Goal: Information Seeking & Learning: Check status

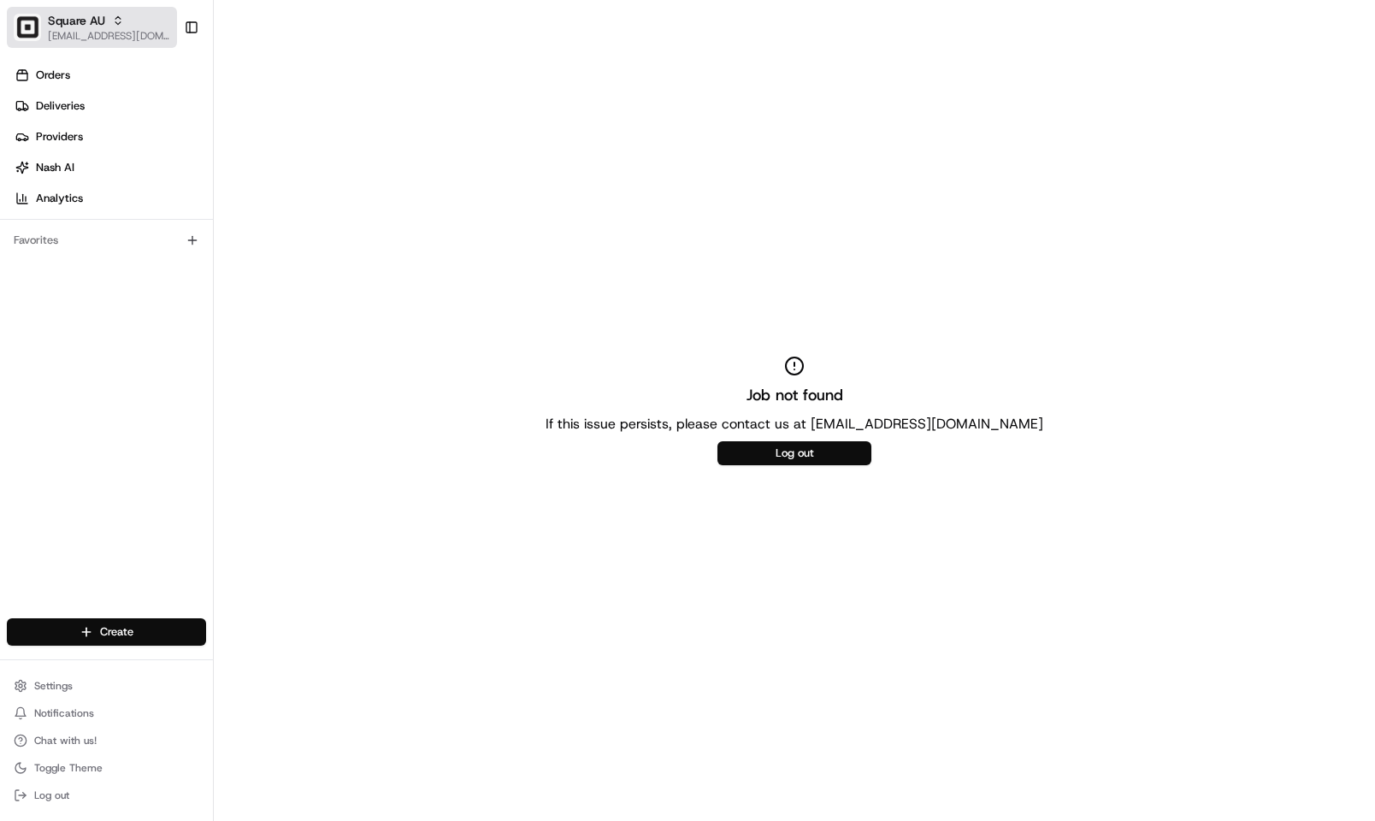
click at [62, 14] on span "Square AU" at bounding box center [76, 20] width 57 height 17
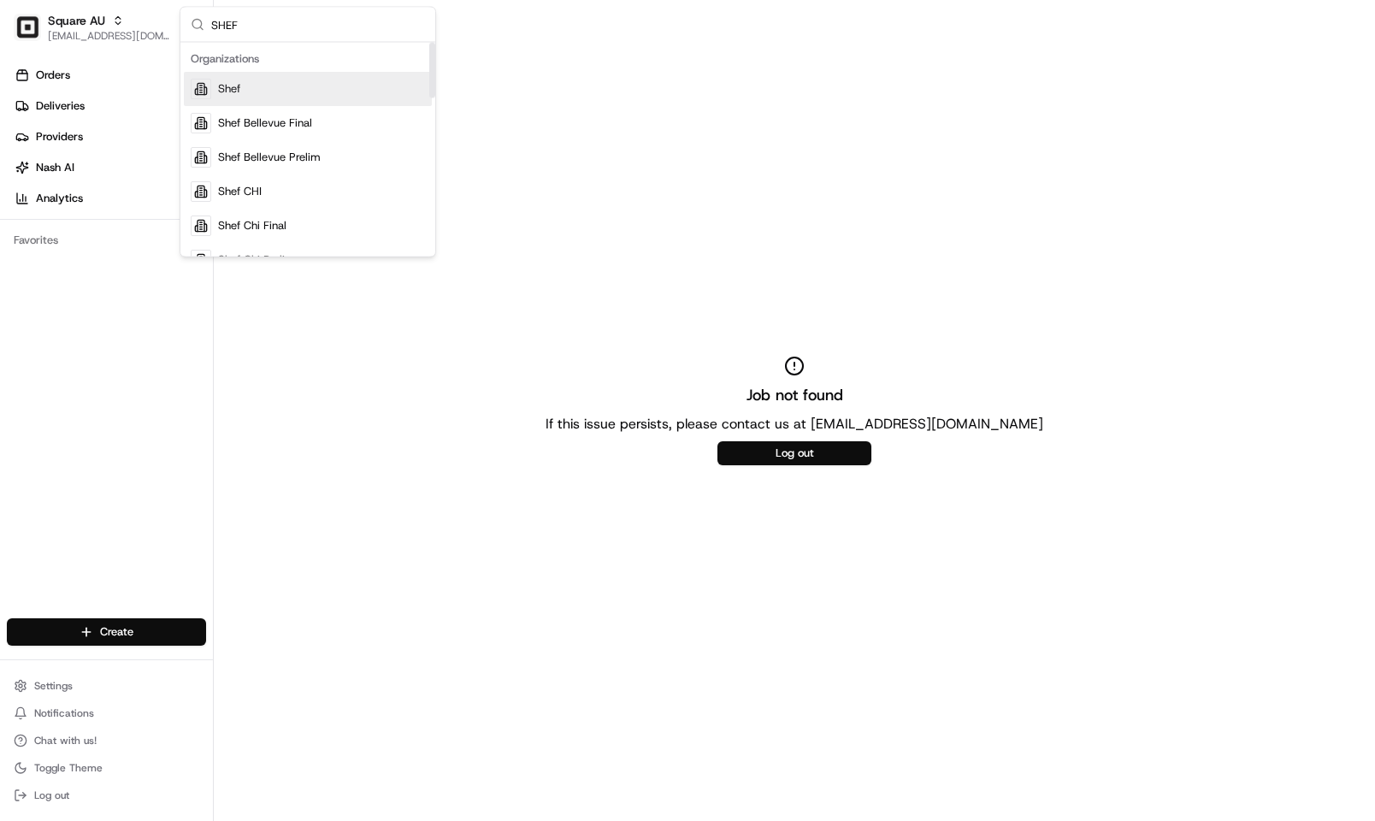
type input "SHEF"
click at [311, 73] on div "Shef" at bounding box center [308, 89] width 248 height 34
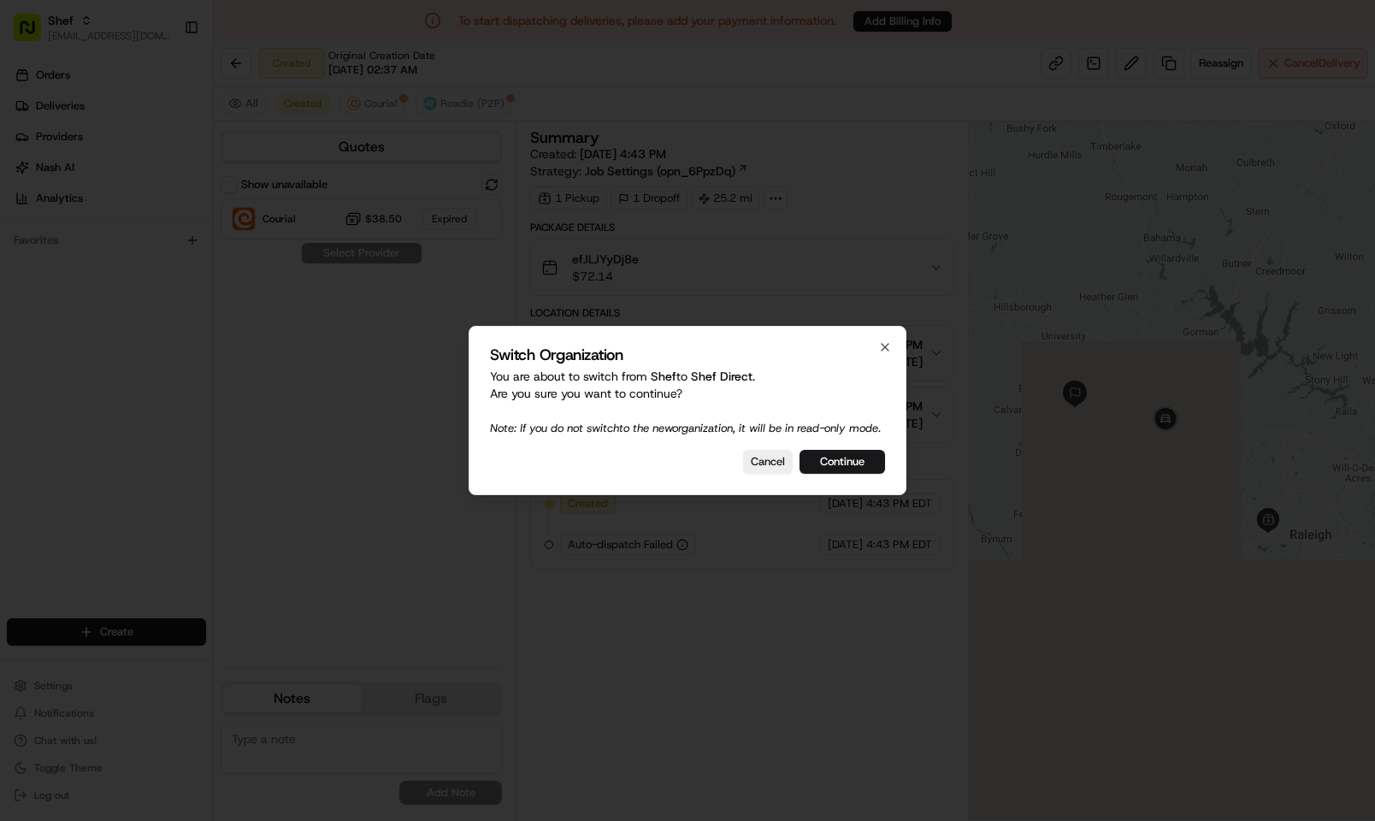
click at [834, 485] on div "Switch Organization You are about to switch from Shef to Shef Direct . Are you …" at bounding box center [687, 410] width 438 height 169
click at [837, 472] on button "Continue" at bounding box center [841, 462] width 85 height 24
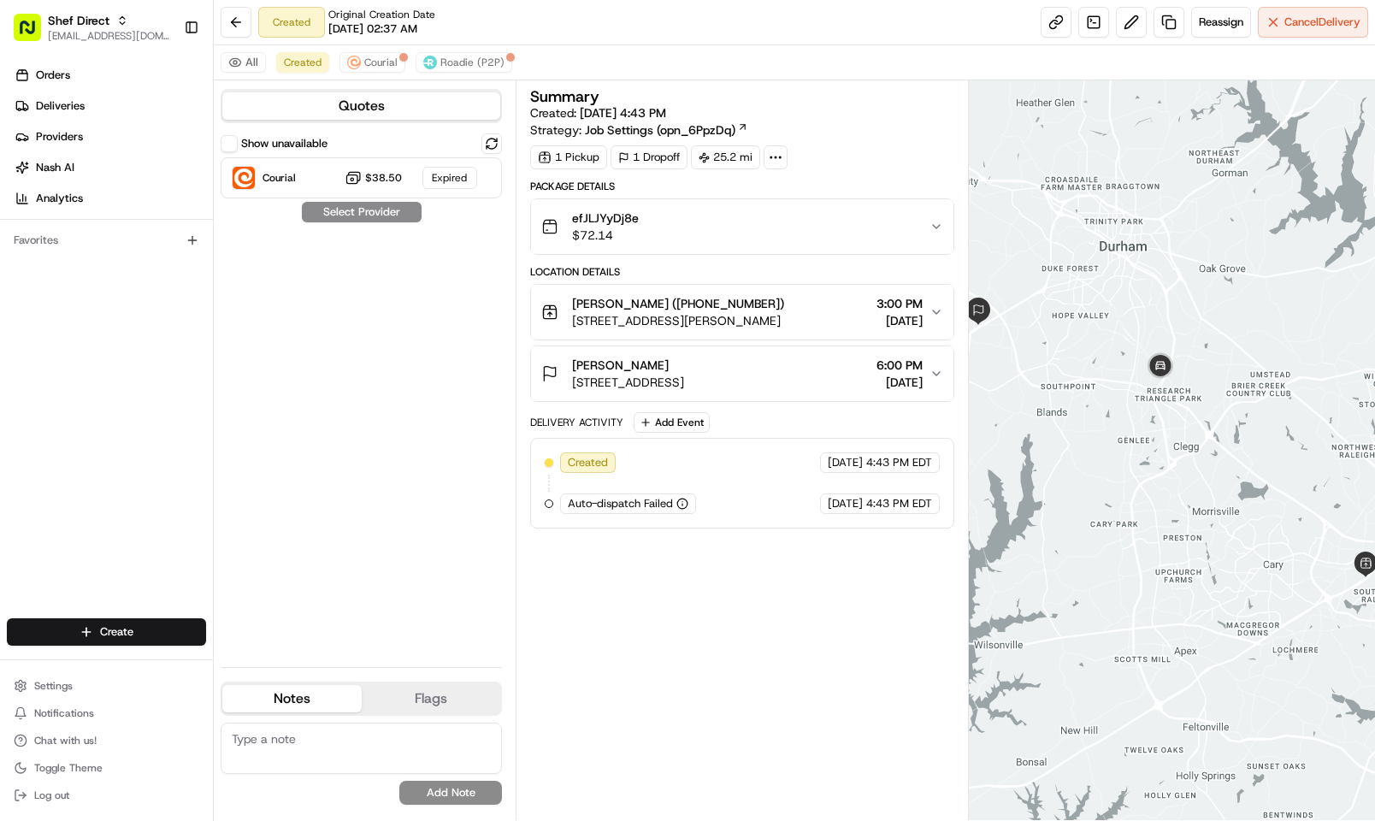
click at [764, 321] on span "[STREET_ADDRESS][PERSON_NAME]" at bounding box center [678, 320] width 212 height 17
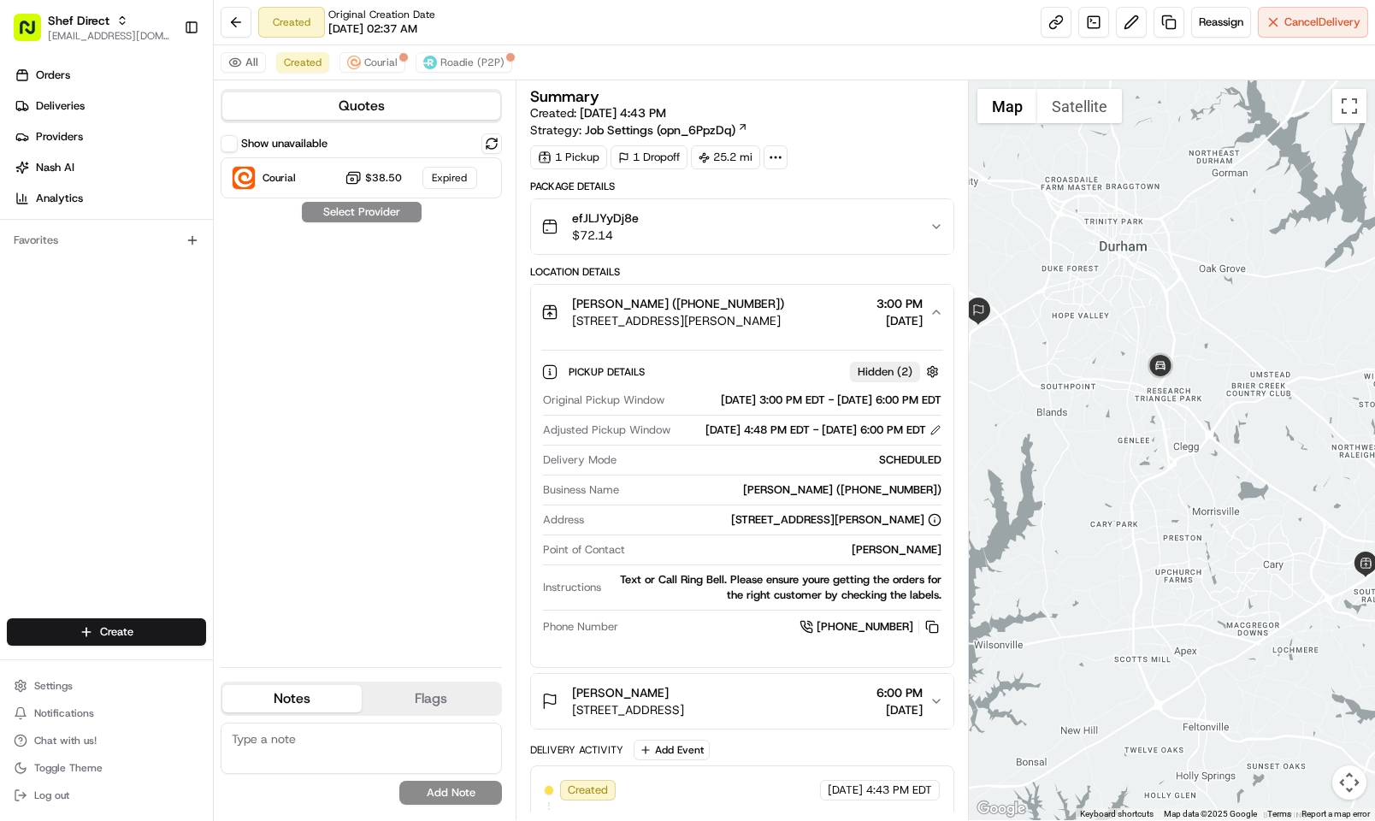
click at [765, 241] on div "efJLJYyDj8e $72.14" at bounding box center [735, 226] width 388 height 34
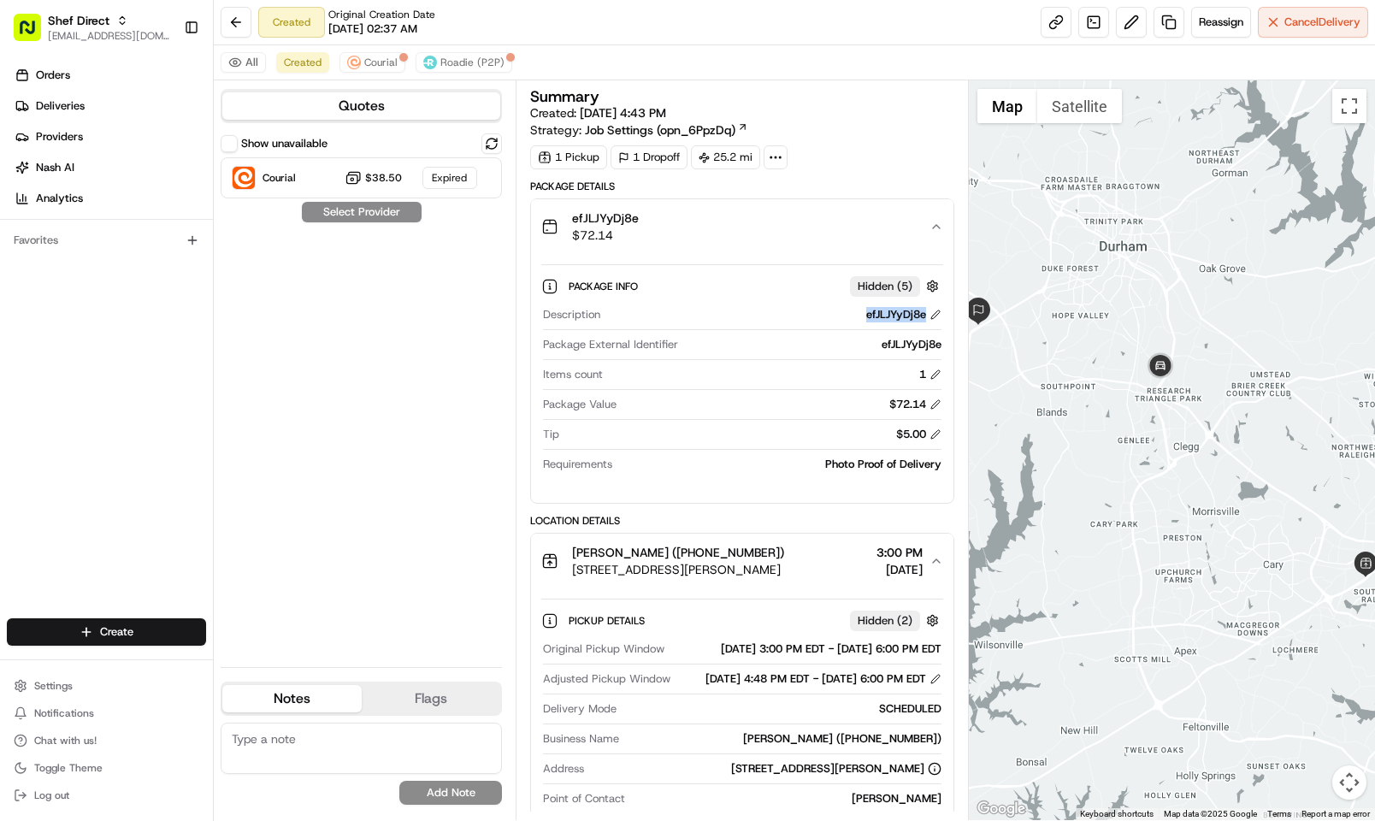
drag, startPoint x: 841, startPoint y: 323, endPoint x: 926, endPoint y: 321, distance: 84.6
click at [926, 321] on div "efJLJYyDj8e" at bounding box center [774, 314] width 334 height 15
copy div "efJLJYyDj8e"
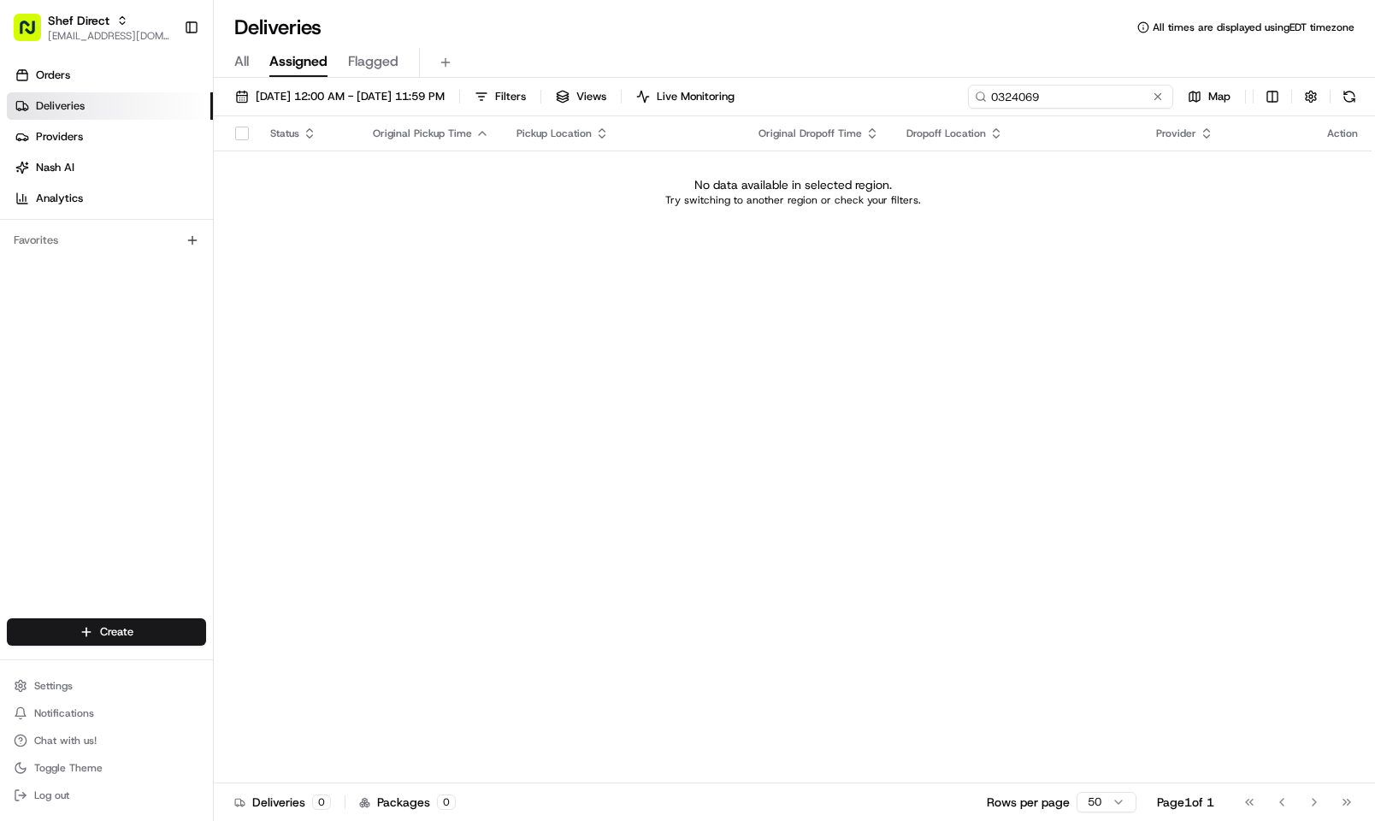
click at [1132, 93] on input "0324069" at bounding box center [1070, 97] width 205 height 24
paste input "efJLJYyDj8e"
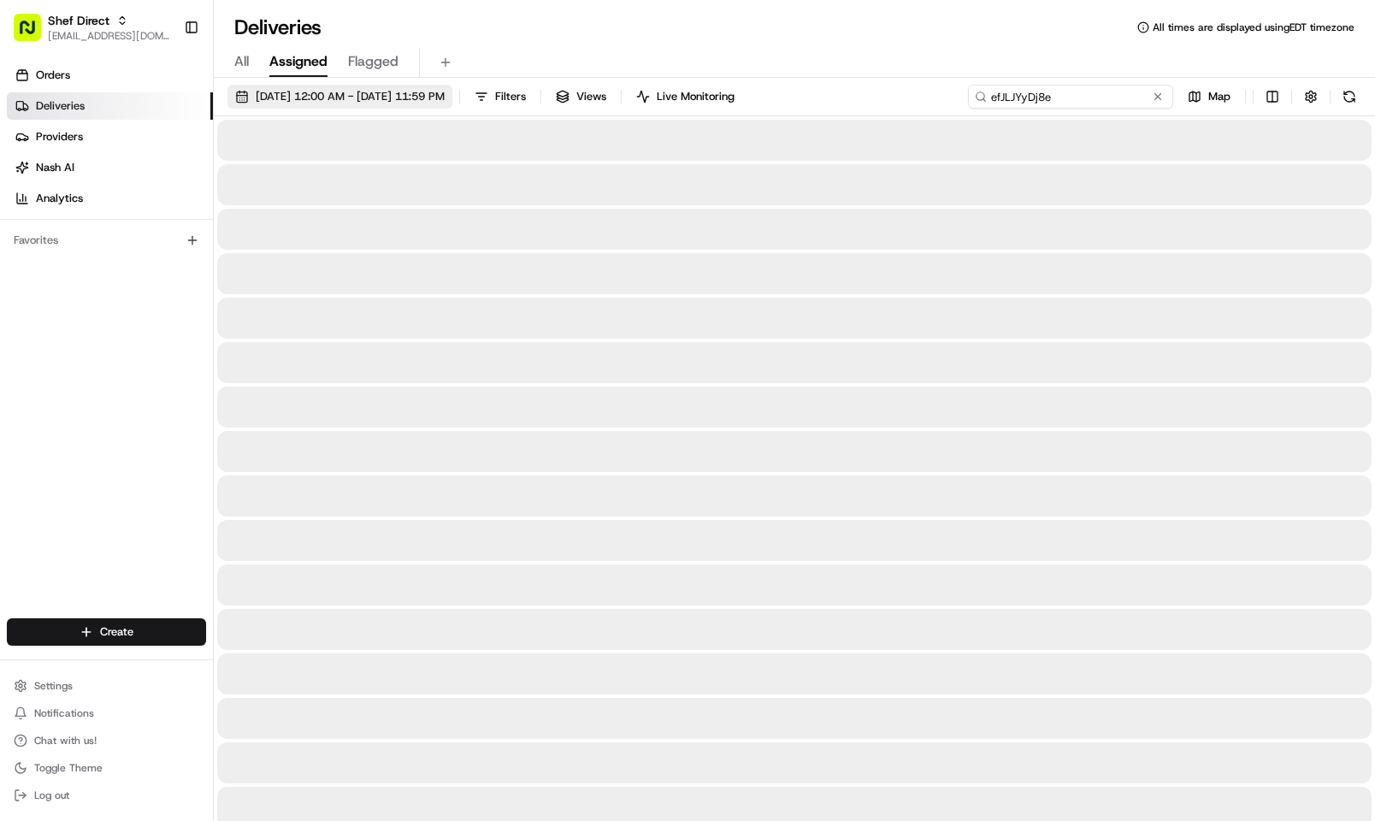
type input "efJLJYyDj8e"
click at [429, 103] on span "[DATE] 12:00 AM - [DATE] 11:59 PM" at bounding box center [350, 96] width 189 height 15
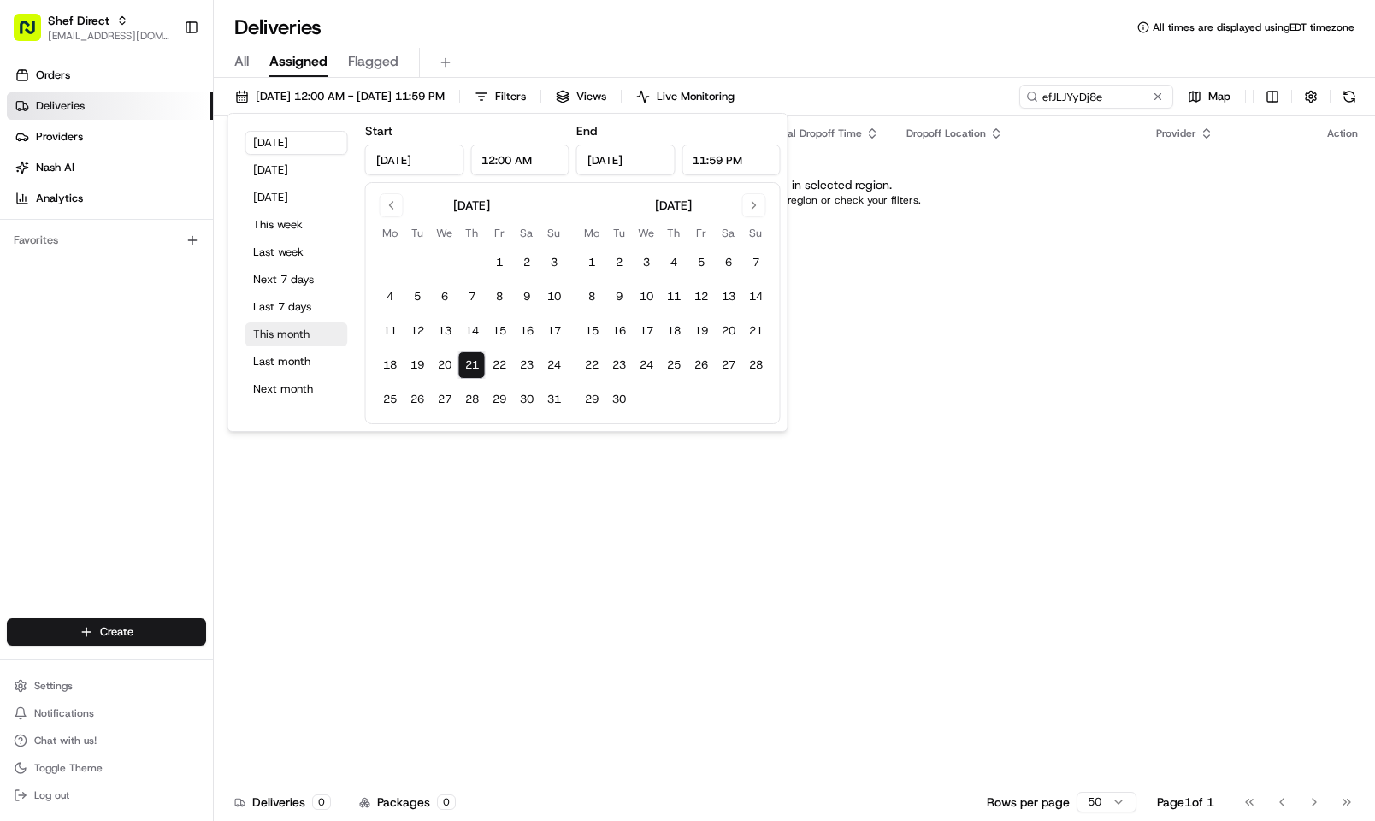
click at [298, 336] on button "This month" at bounding box center [296, 334] width 103 height 24
type input "[DATE]"
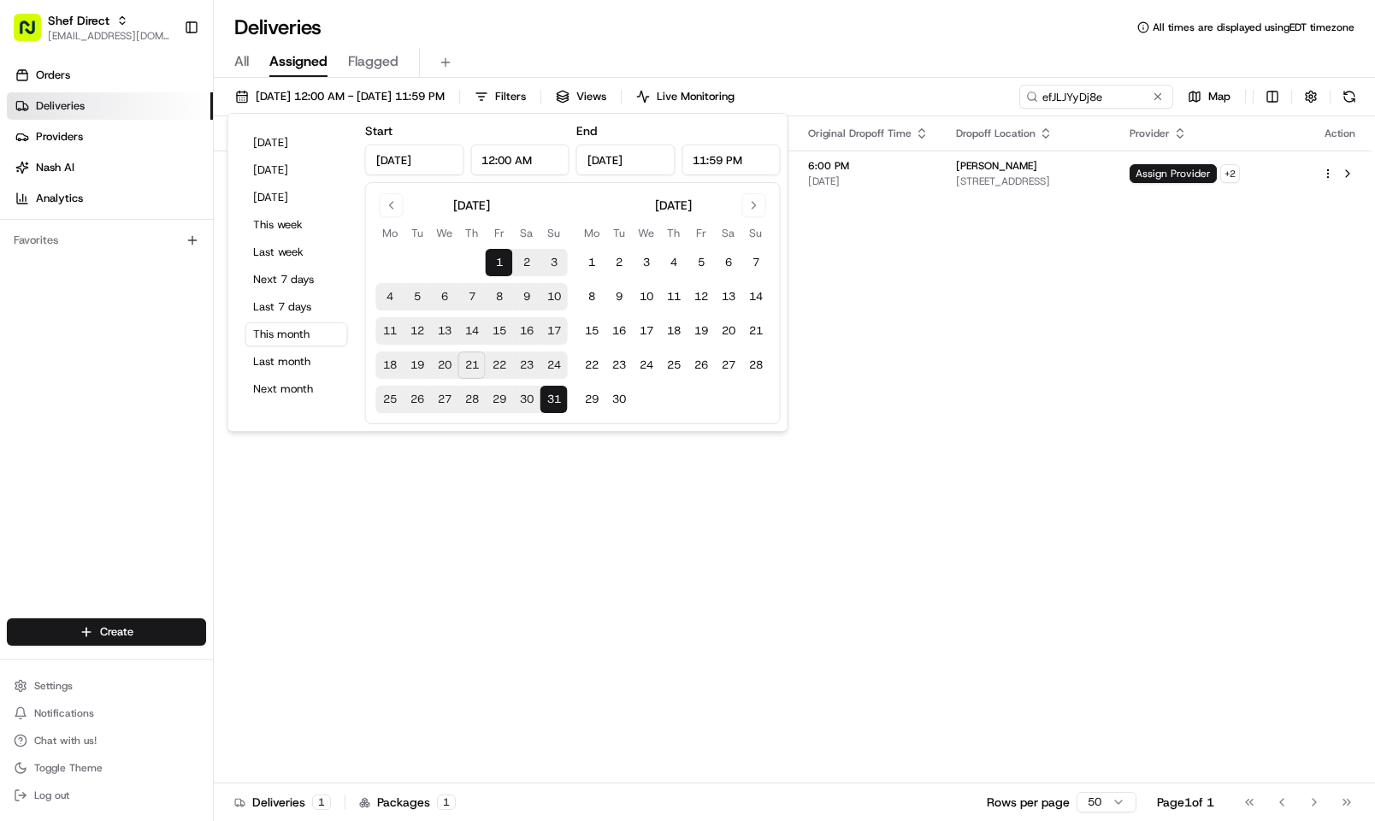
click at [905, 44] on div "All Assigned Flagged" at bounding box center [794, 59] width 1161 height 37
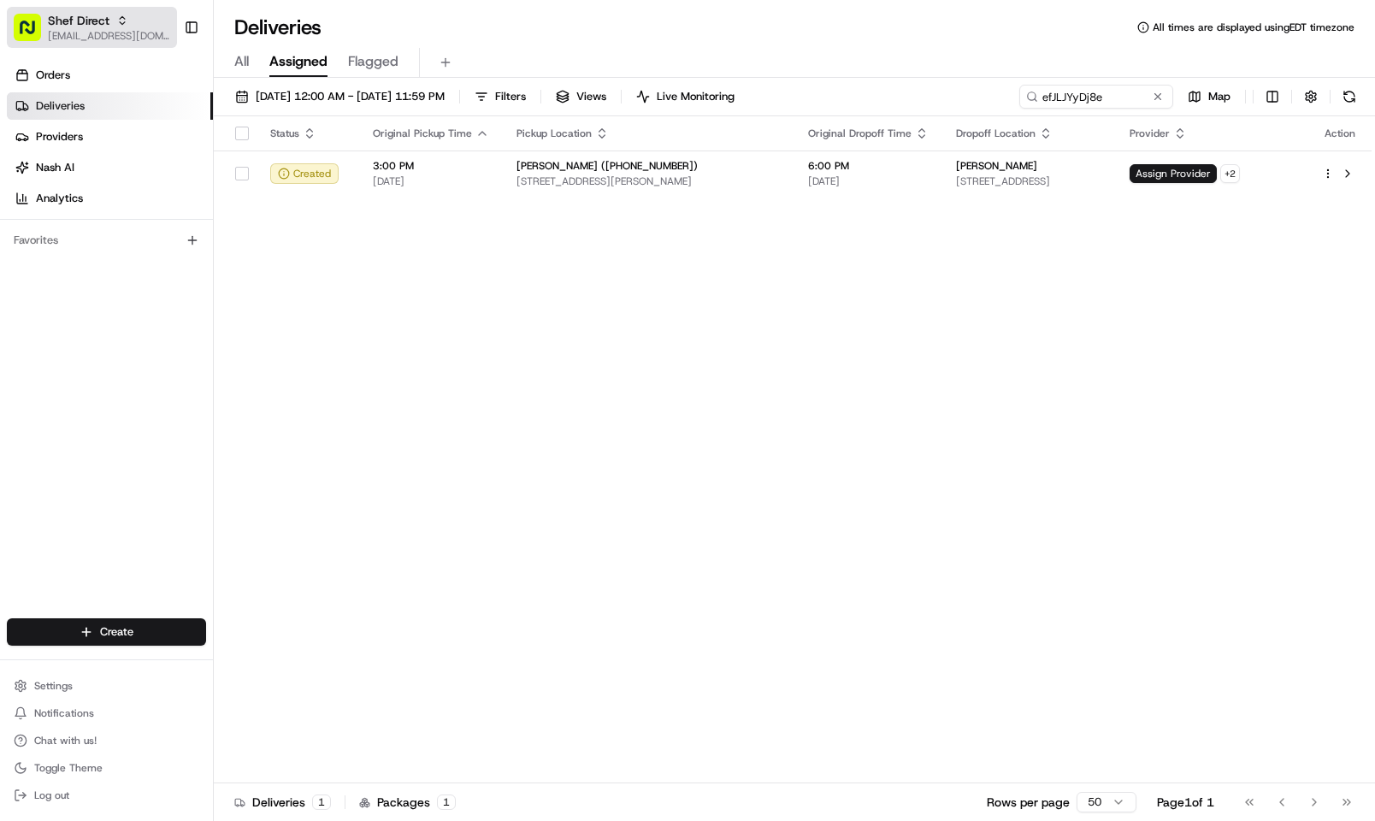
click at [85, 8] on button "Shef Direct kpensader@nashhelp.com" at bounding box center [92, 27] width 170 height 41
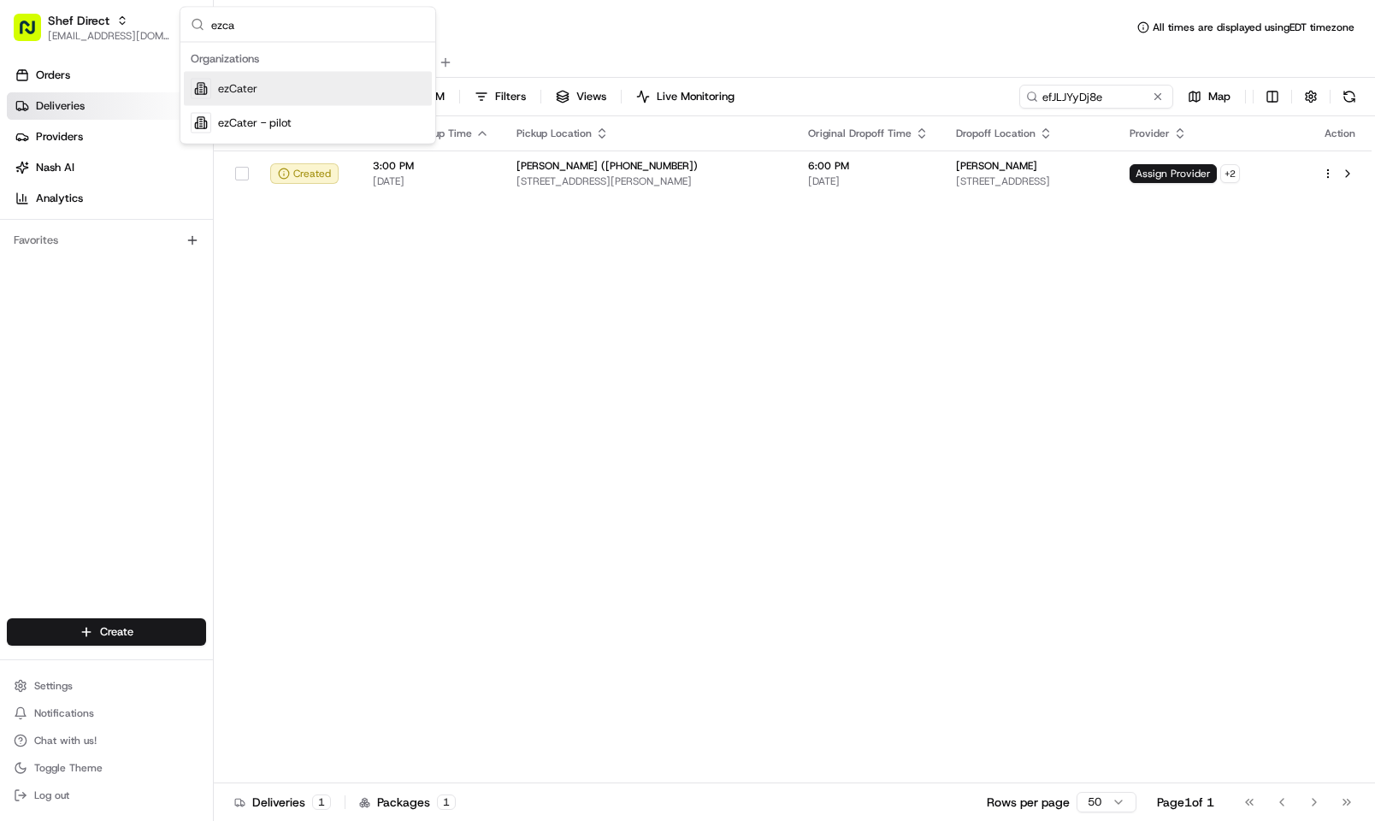
type input "ezca"
click at [259, 80] on div "ezCater" at bounding box center [308, 89] width 248 height 34
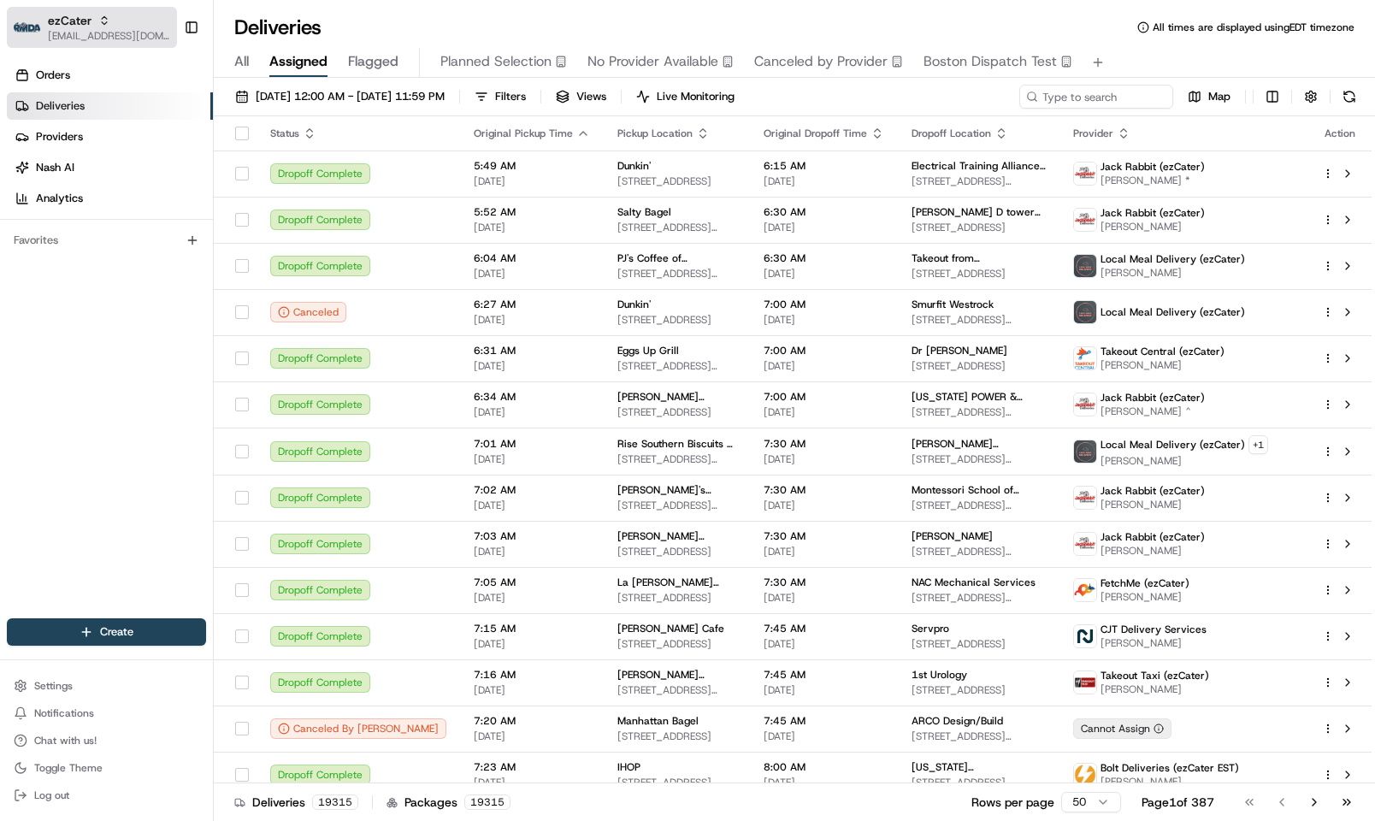
click at [69, 10] on button "ezCater kpensader@nashhelp.com" at bounding box center [92, 27] width 170 height 41
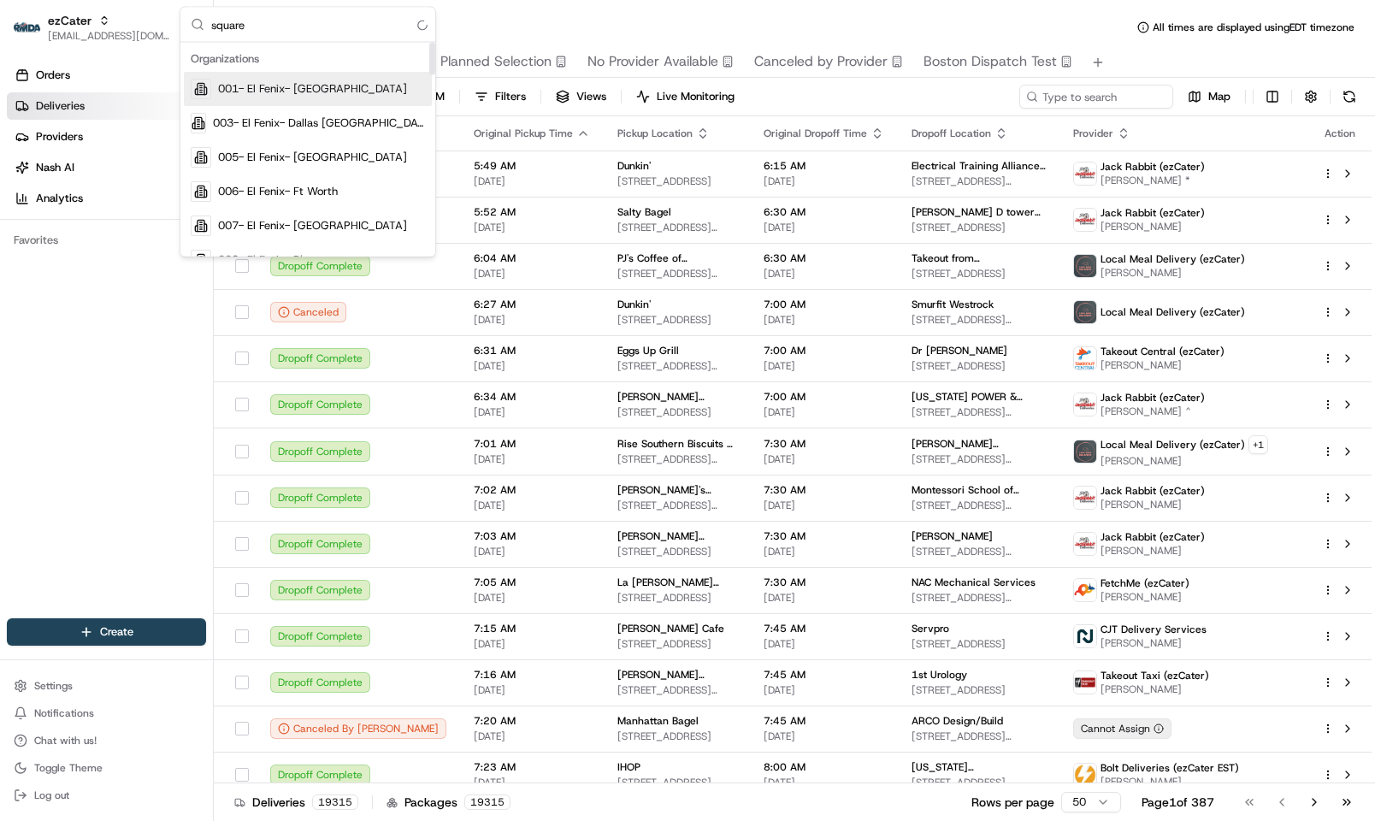
type input "square"
click at [283, 29] on input "square" at bounding box center [318, 25] width 214 height 34
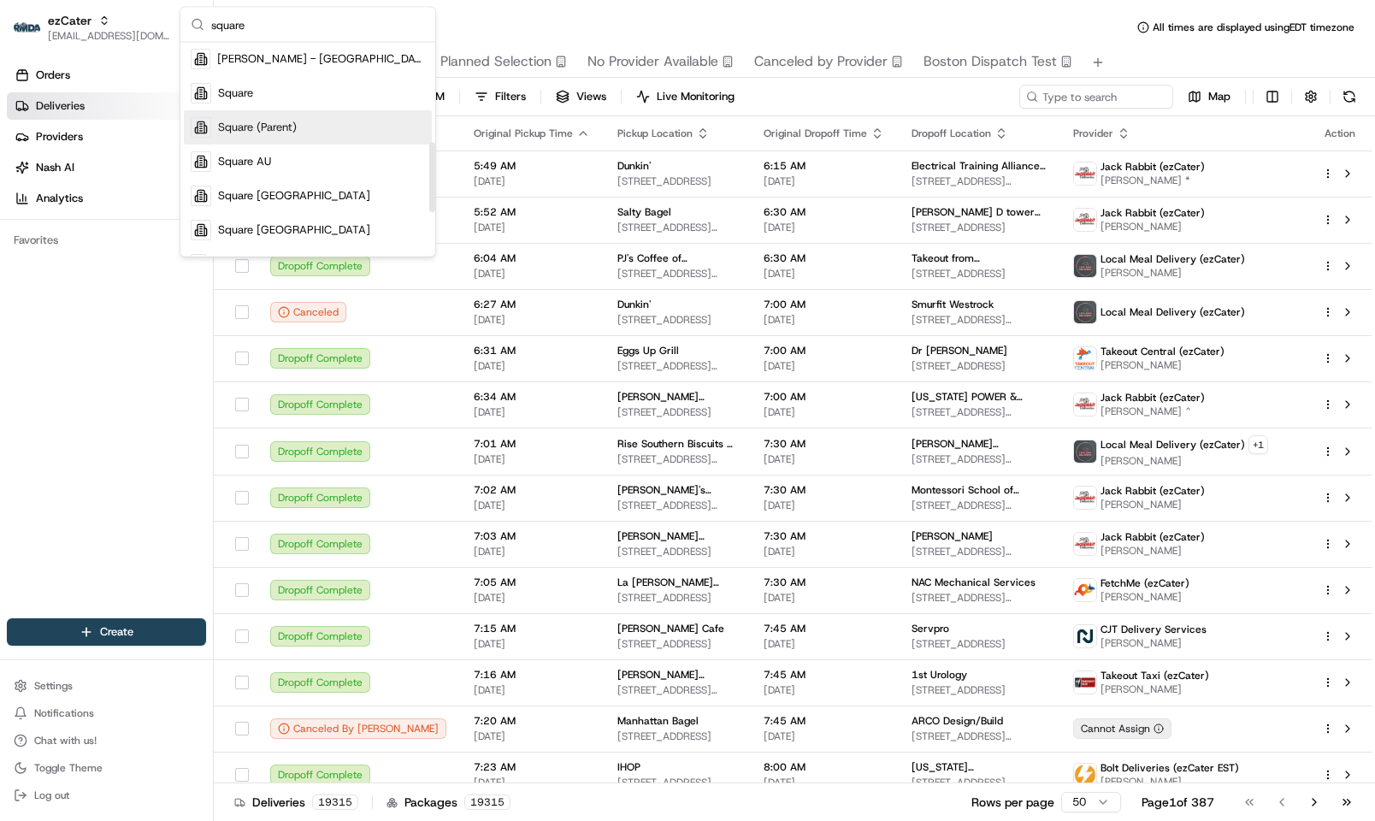
scroll to position [268, 0]
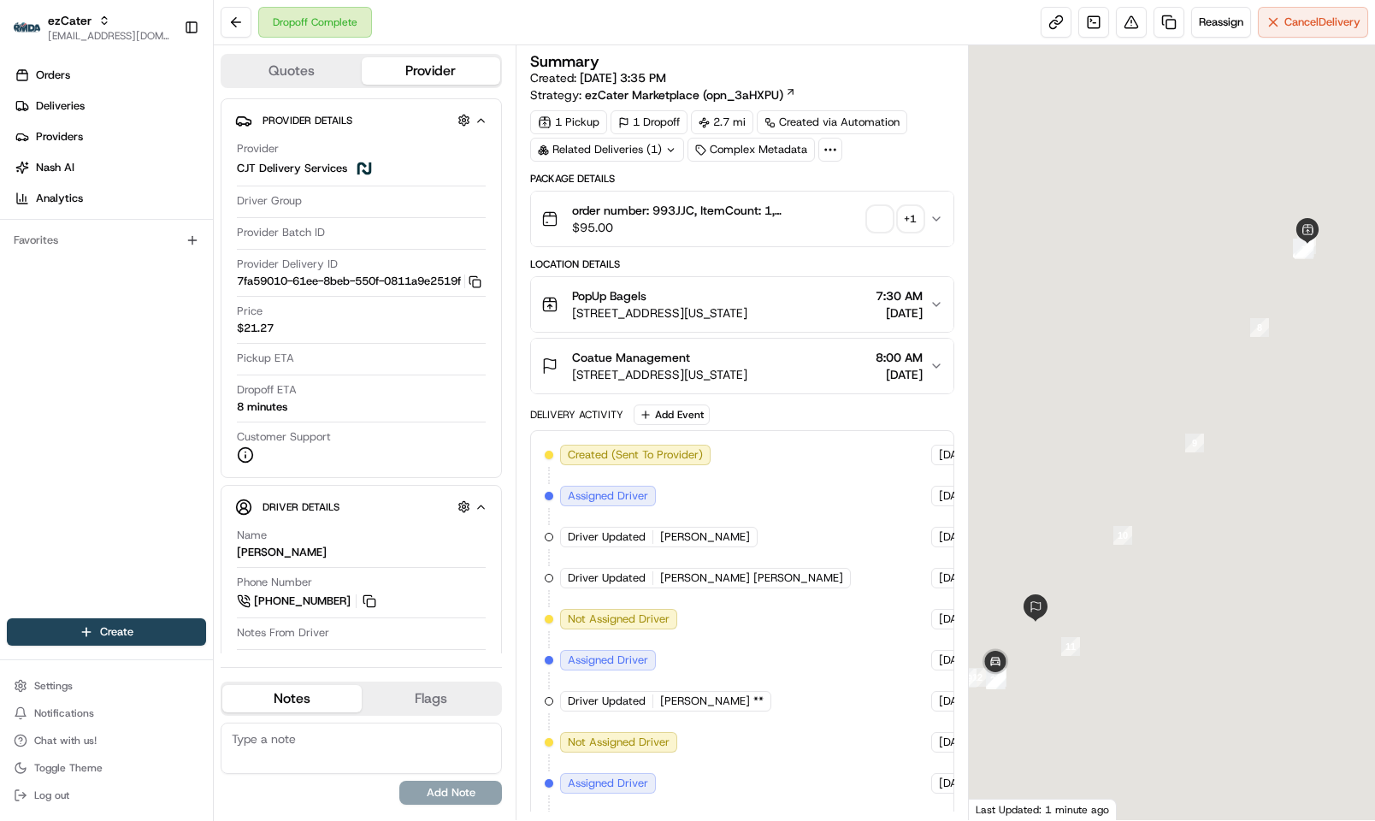
click at [660, 157] on div "Related Deliveries (1)" at bounding box center [607, 150] width 154 height 24
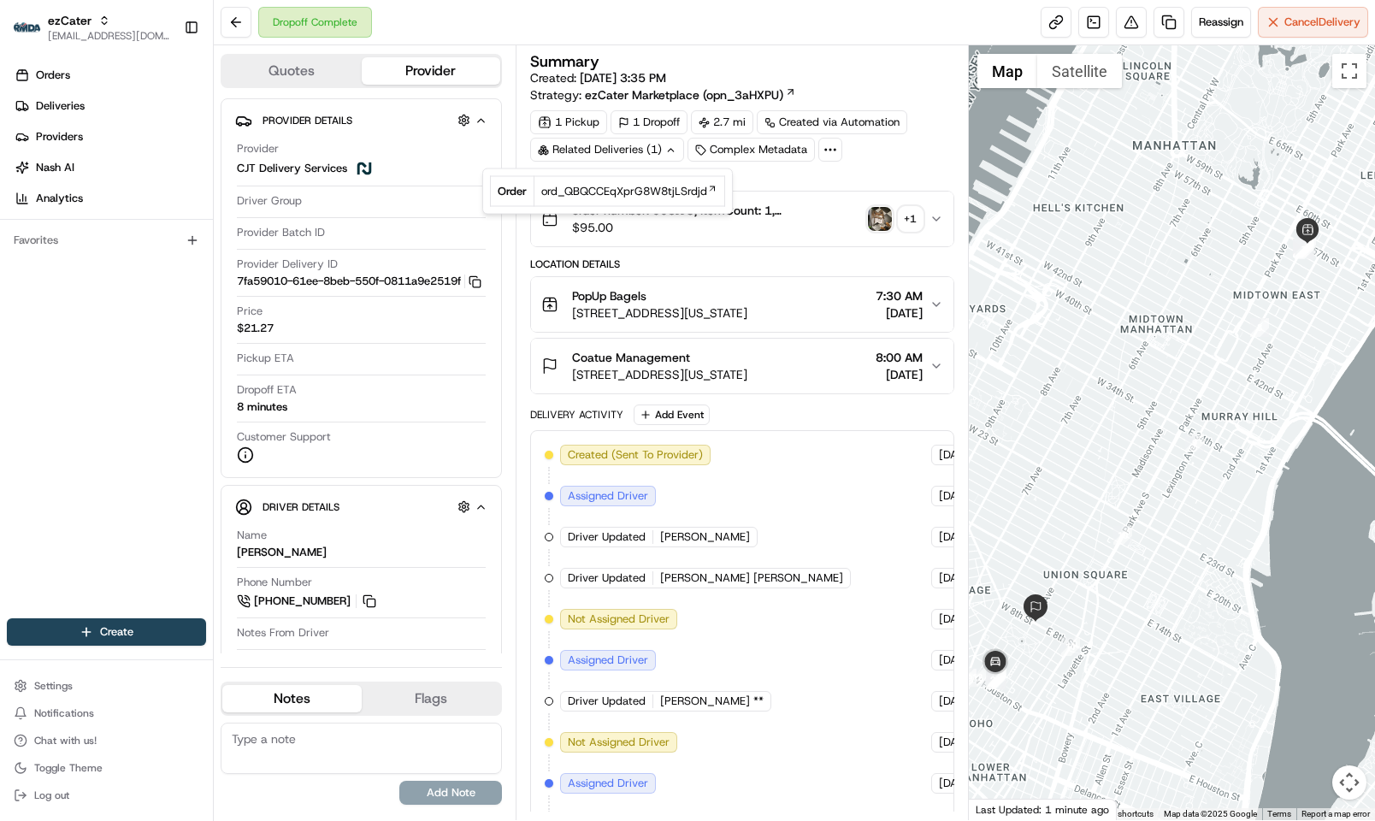
click at [818, 67] on div "Summary" at bounding box center [742, 61] width 424 height 15
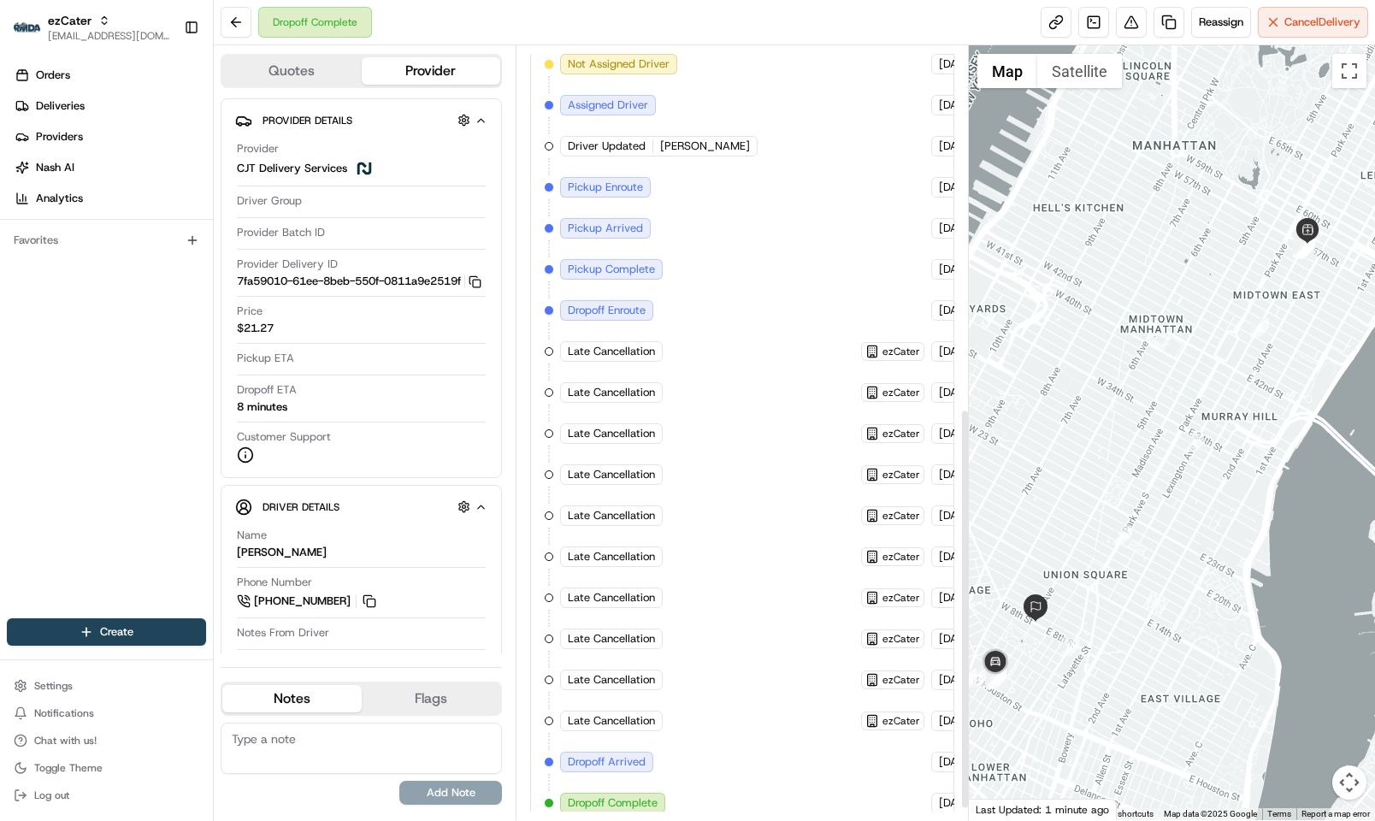
scroll to position [721, 0]
